Goal: Information Seeking & Learning: Learn about a topic

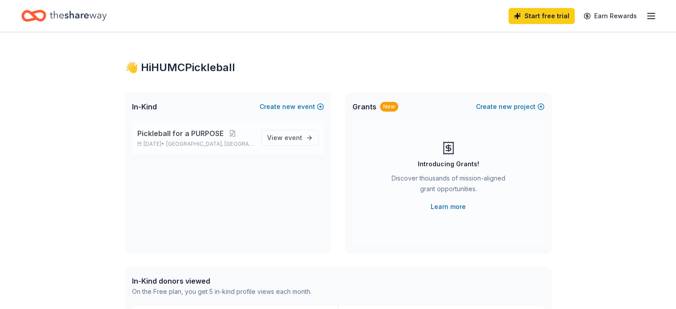
click at [180, 134] on span "Pickleball for a PURPOSE" at bounding box center [180, 133] width 86 height 11
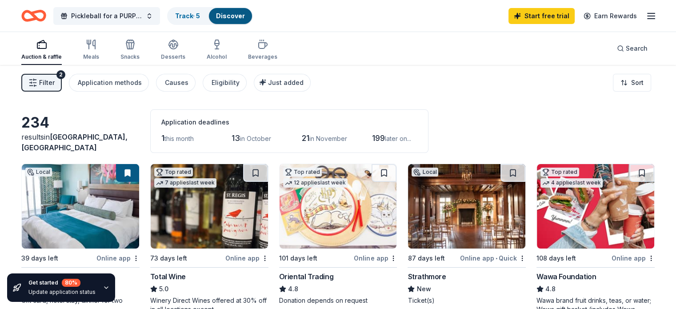
click at [47, 46] on icon "button" at bounding box center [41, 44] width 11 height 11
click at [183, 84] on div "Causes" at bounding box center [177, 82] width 24 height 11
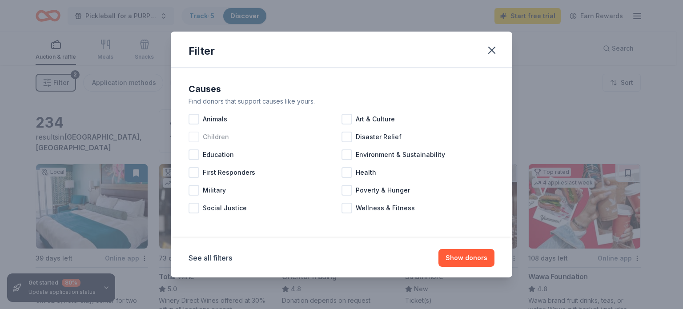
click at [195, 137] on div at bounding box center [193, 137] width 11 height 11
click at [348, 189] on div at bounding box center [346, 190] width 11 height 11
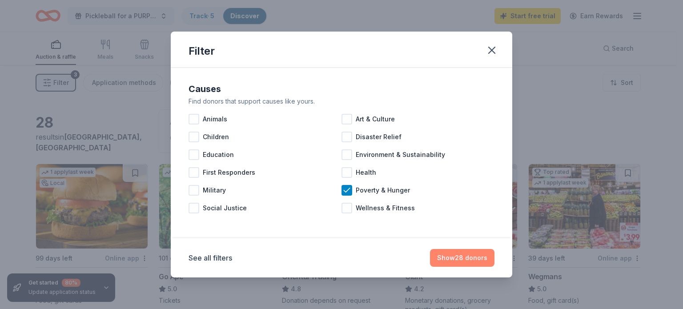
click at [456, 256] on button "Show 28 donors" at bounding box center [462, 258] width 64 height 18
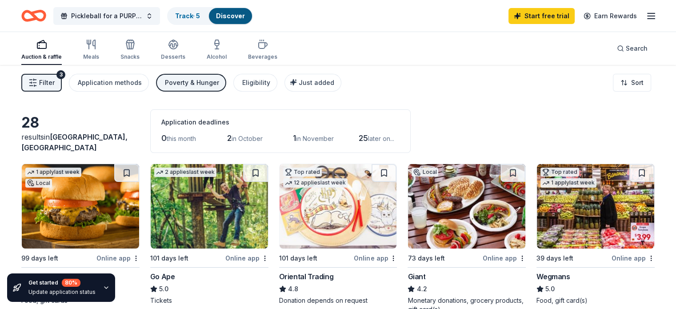
click at [47, 47] on icon "button" at bounding box center [41, 44] width 11 height 11
click at [198, 17] on link "Track · 5" at bounding box center [187, 16] width 25 height 8
